Goal: Information Seeking & Learning: Learn about a topic

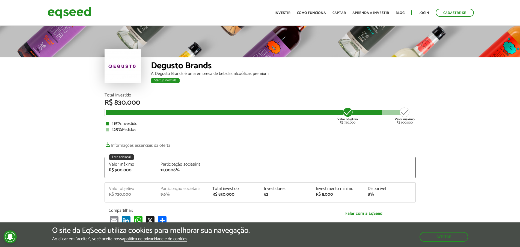
scroll to position [711, 0]
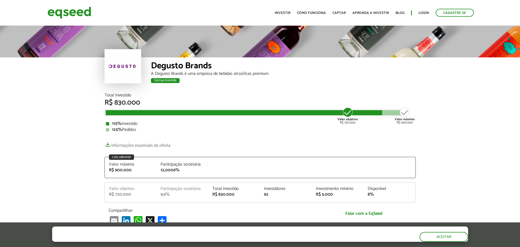
scroll to position [711, 0]
